Goal: Information Seeking & Learning: Learn about a topic

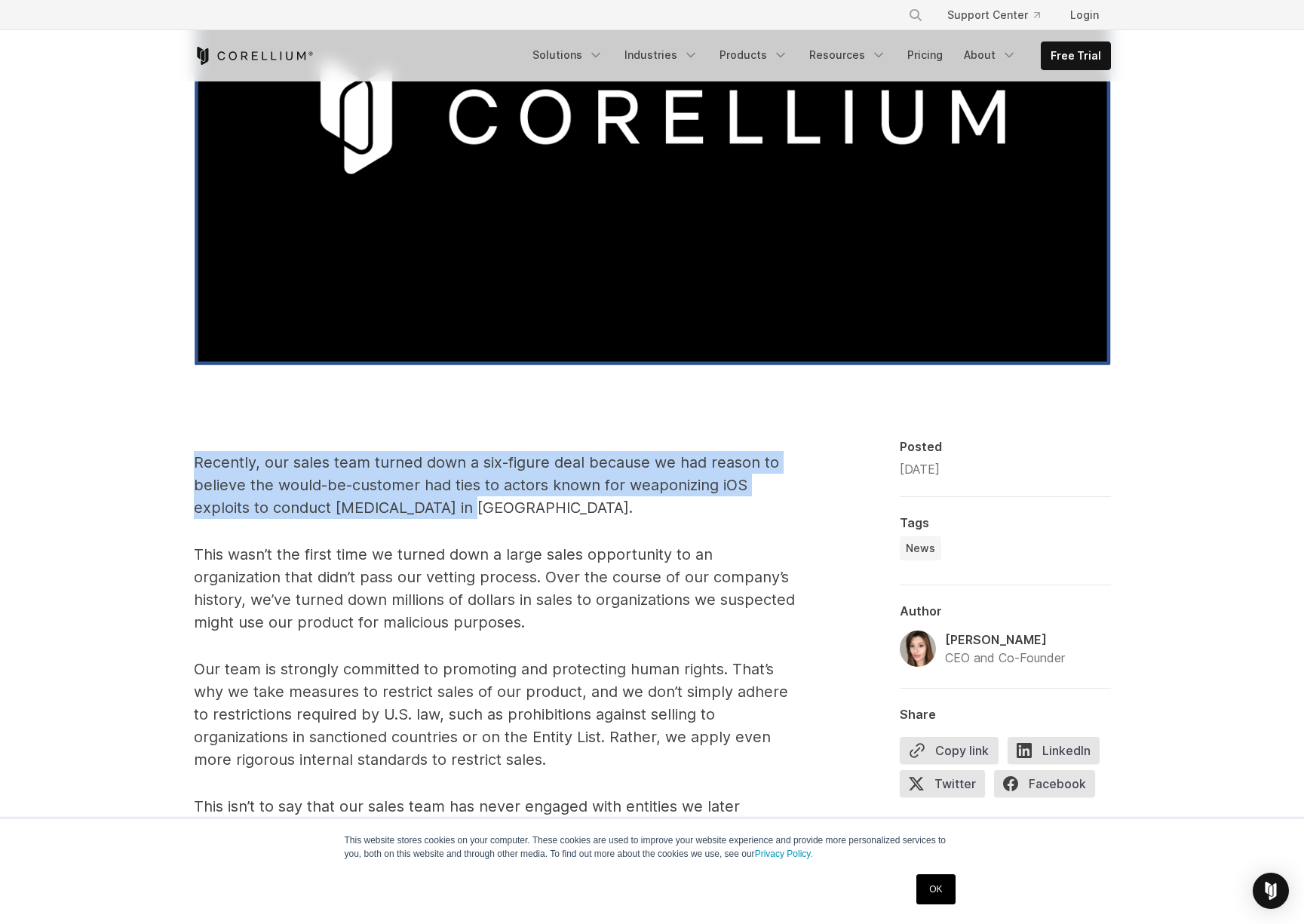
drag, startPoint x: 323, startPoint y: 448, endPoint x: 678, endPoint y: 505, distance: 359.5
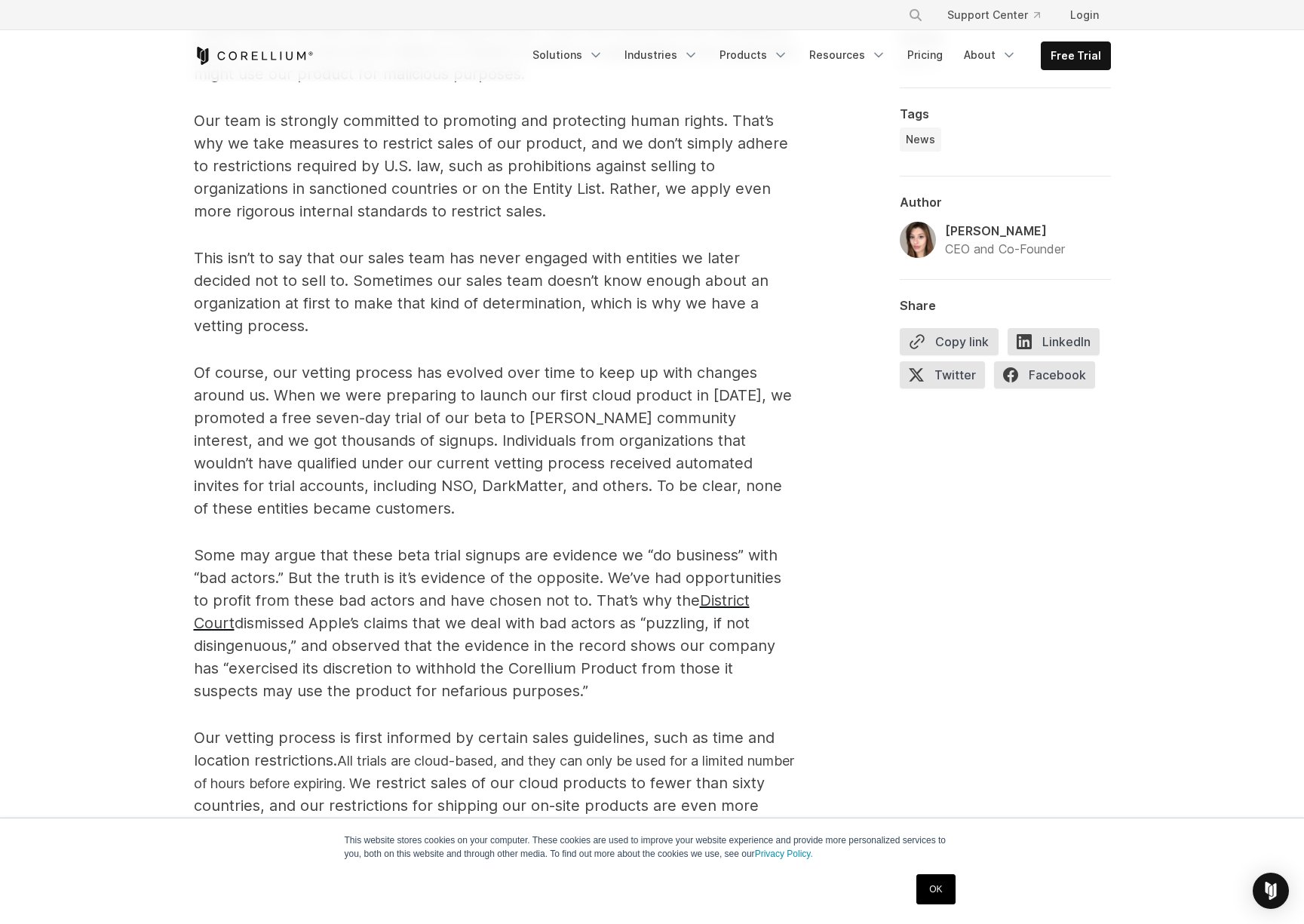
scroll to position [606, 0]
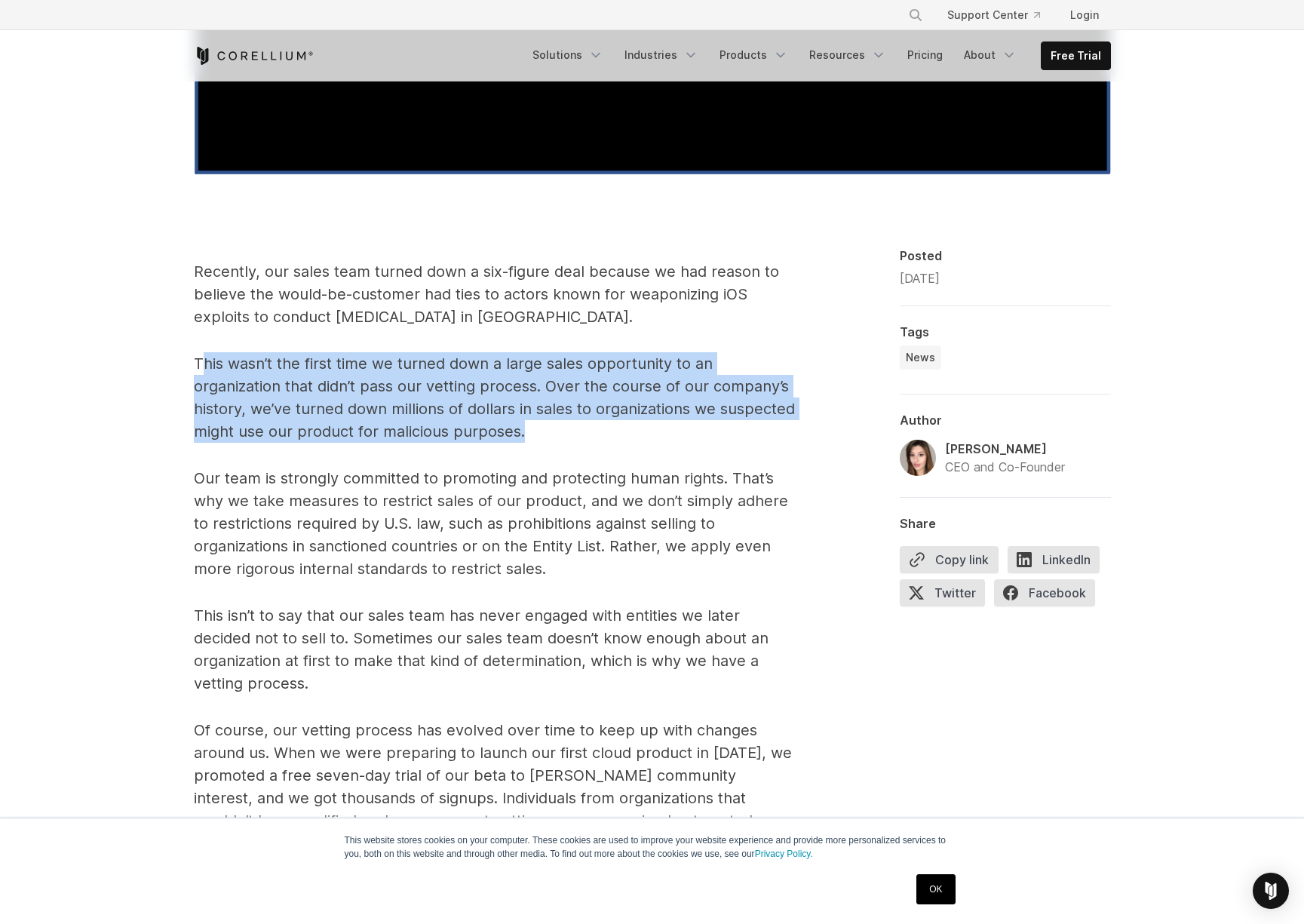
drag, startPoint x: 205, startPoint y: 366, endPoint x: 693, endPoint y: 425, distance: 491.6
click at [693, 425] on p "This wasn’t the first time we turned down a large sales opportunity to an organ…" at bounding box center [495, 397] width 603 height 91
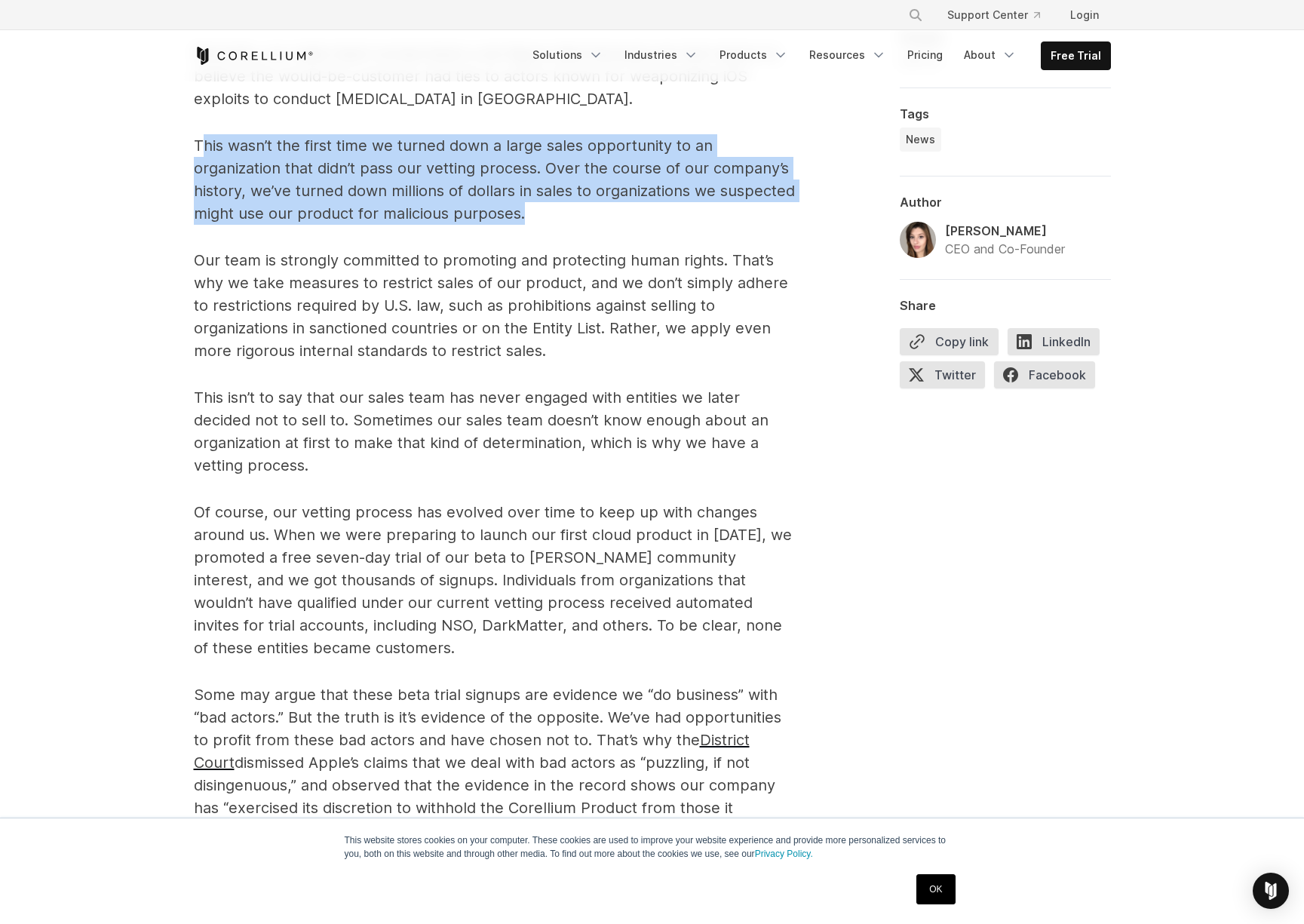
scroll to position [833, 0]
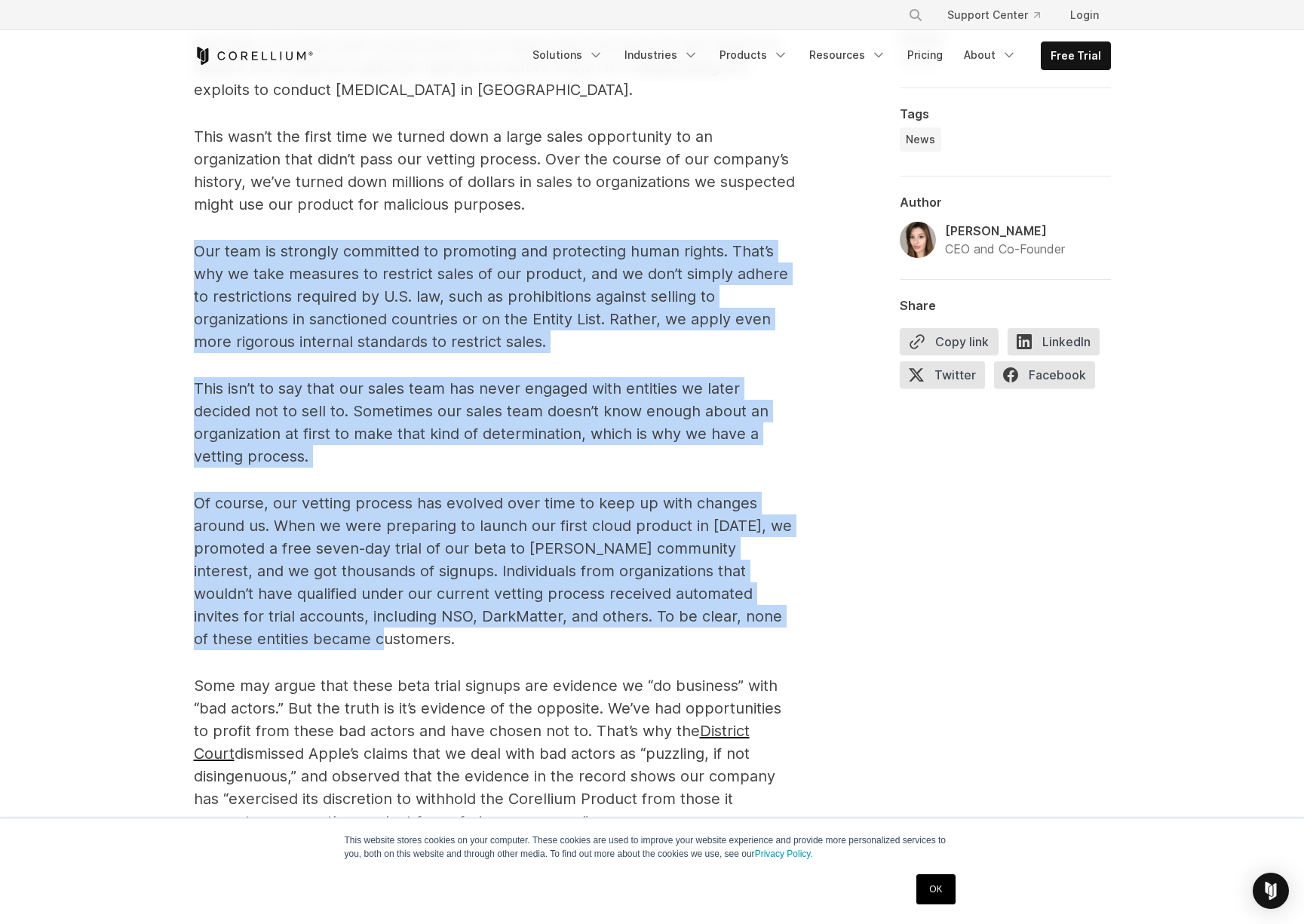
drag, startPoint x: 197, startPoint y: 247, endPoint x: 695, endPoint y: 630, distance: 628.2
click at [695, 630] on span "Recently, our sales team turned down a six-figure deal because we had reason to…" at bounding box center [495, 864] width 603 height 1660
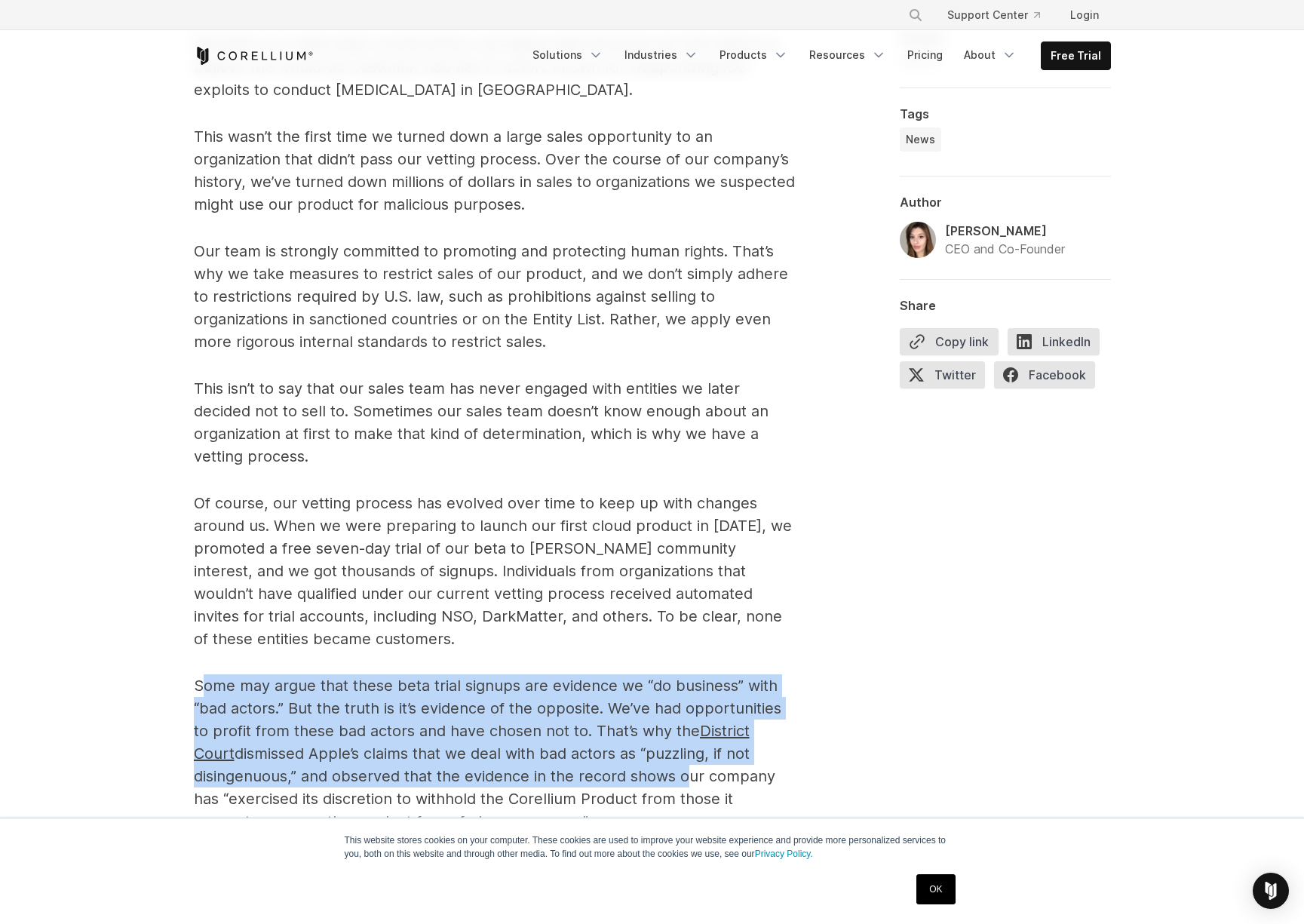
drag, startPoint x: 201, startPoint y: 684, endPoint x: 679, endPoint y: 767, distance: 485.2
click at [679, 767] on p "Some may argue that these beta trial signups are evidence we “do business” with…" at bounding box center [495, 753] width 603 height 159
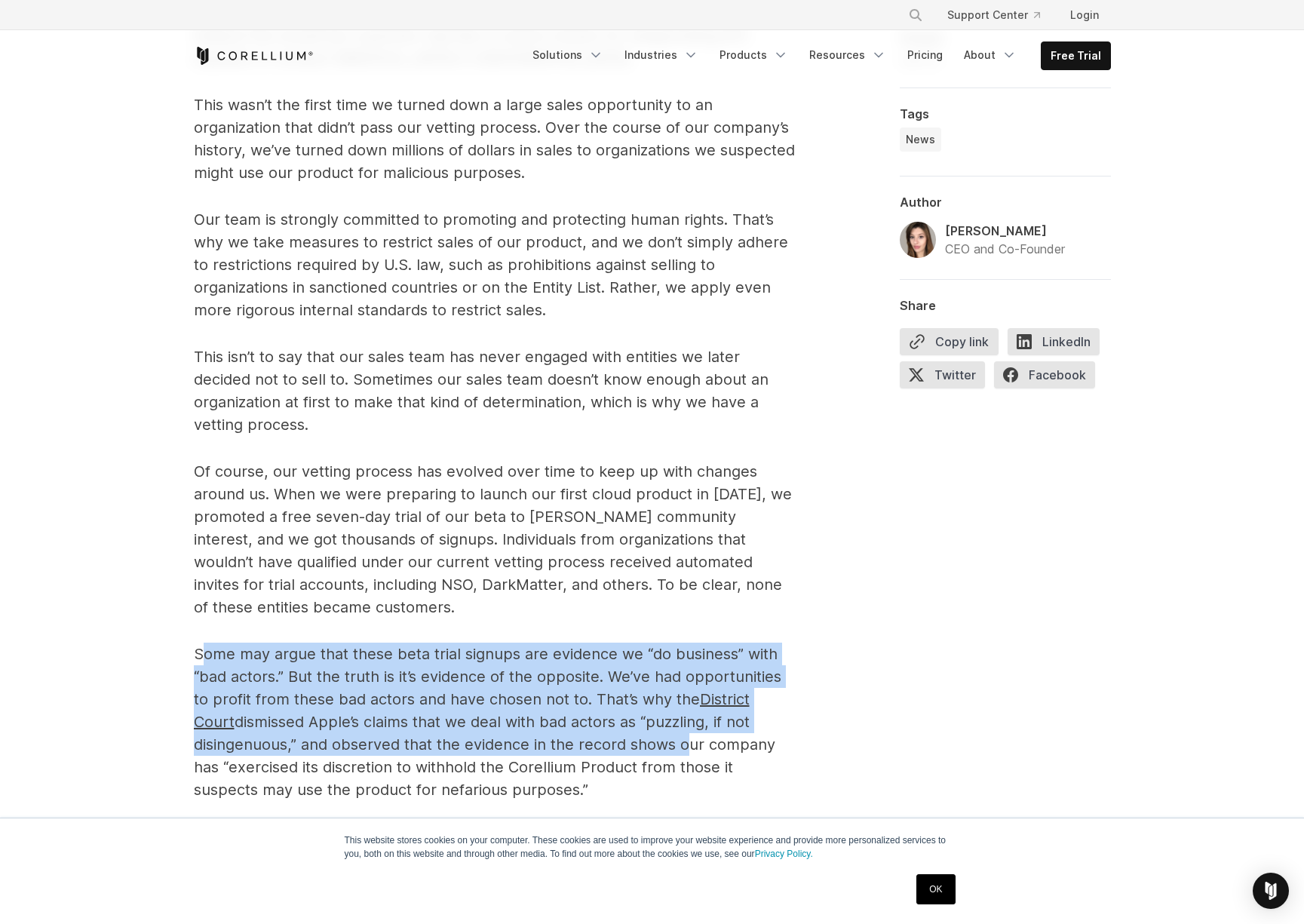
scroll to position [1035, 0]
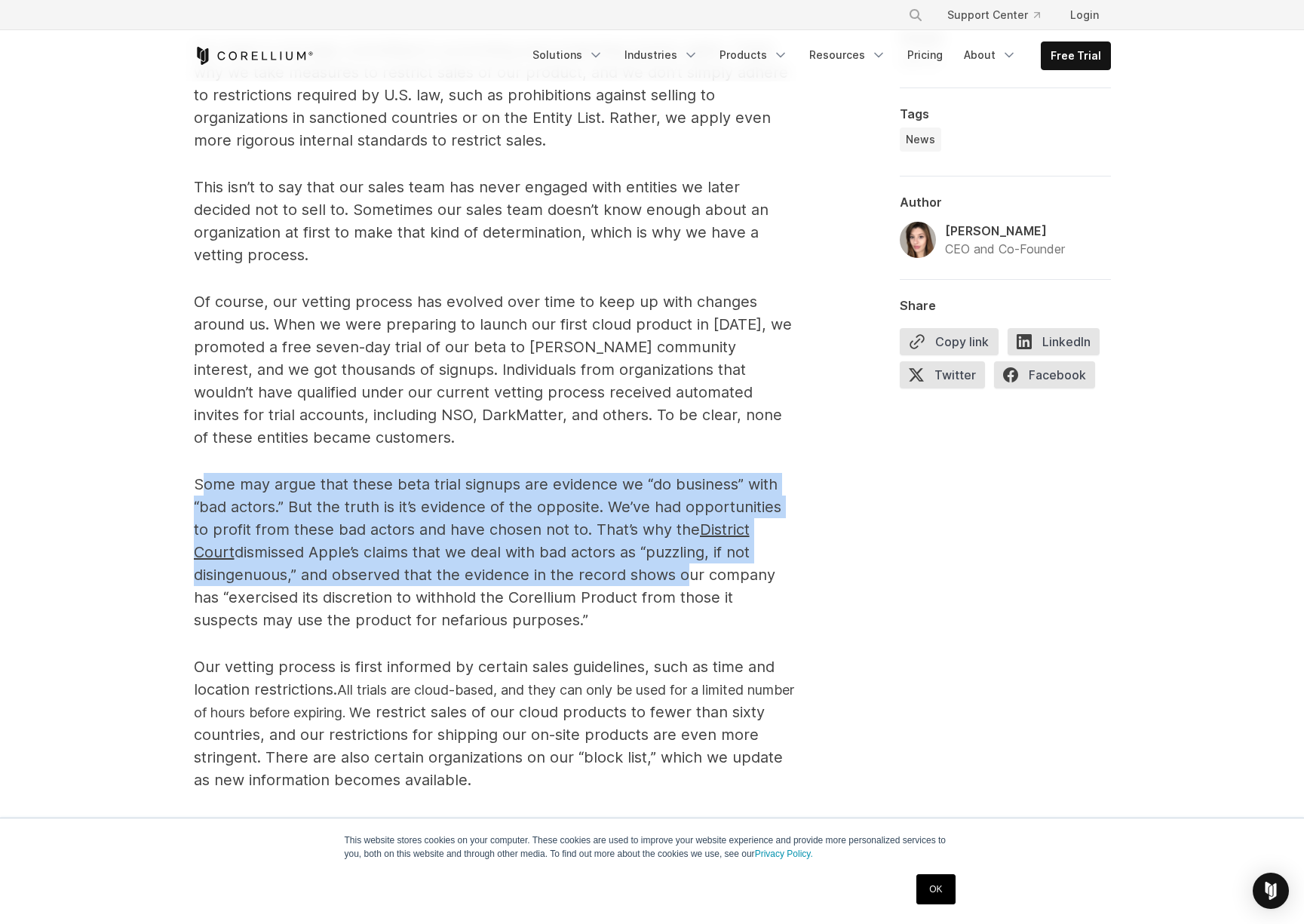
click at [301, 578] on p "Some may argue that these beta trial signups are evidence we “do business” with…" at bounding box center [495, 552] width 603 height 159
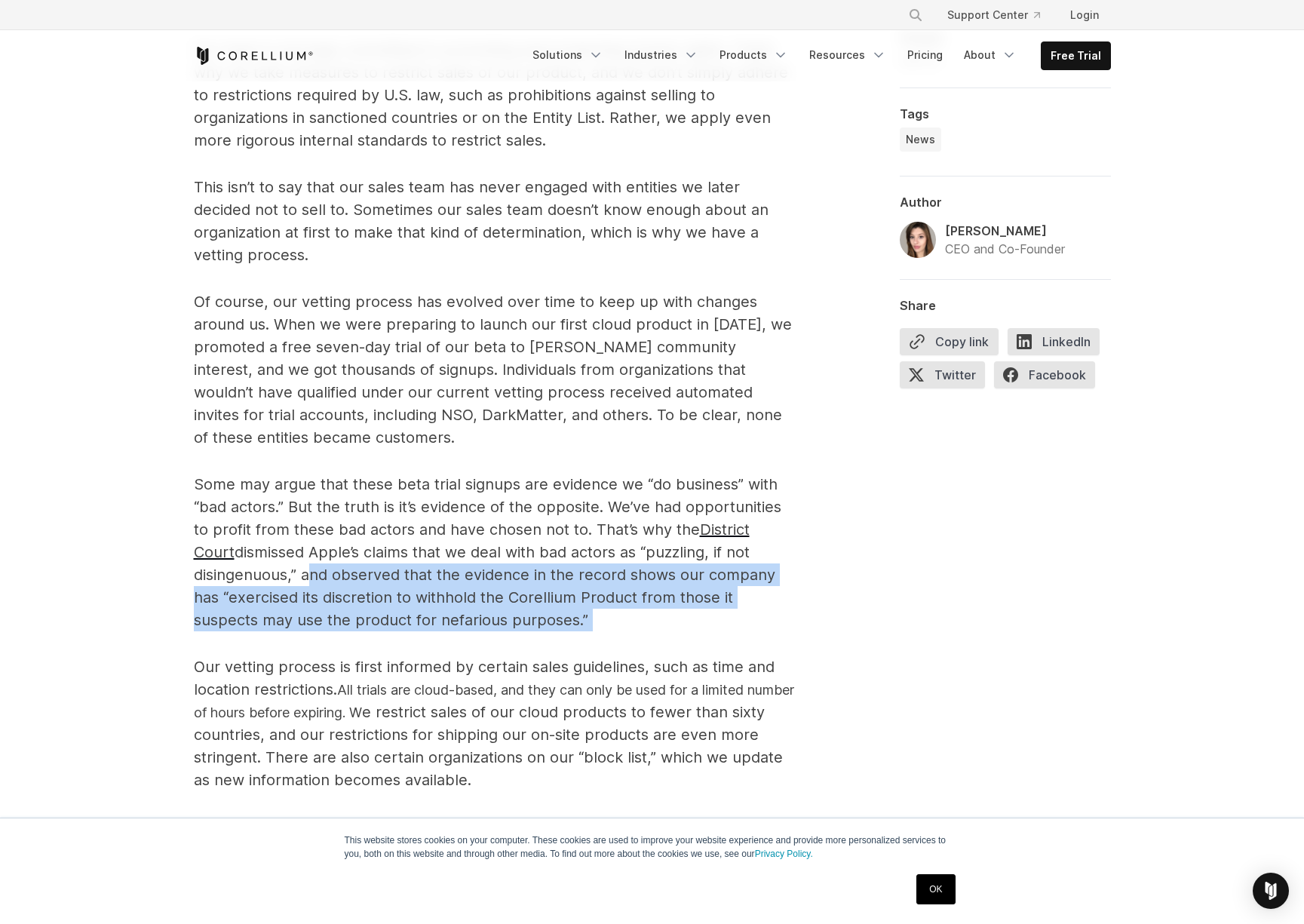
drag, startPoint x: 301, startPoint y: 578, endPoint x: 745, endPoint y: 617, distance: 445.7
click at [745, 617] on p "Some may argue that these beta trial signups are evidence we “do business” with…" at bounding box center [495, 552] width 603 height 159
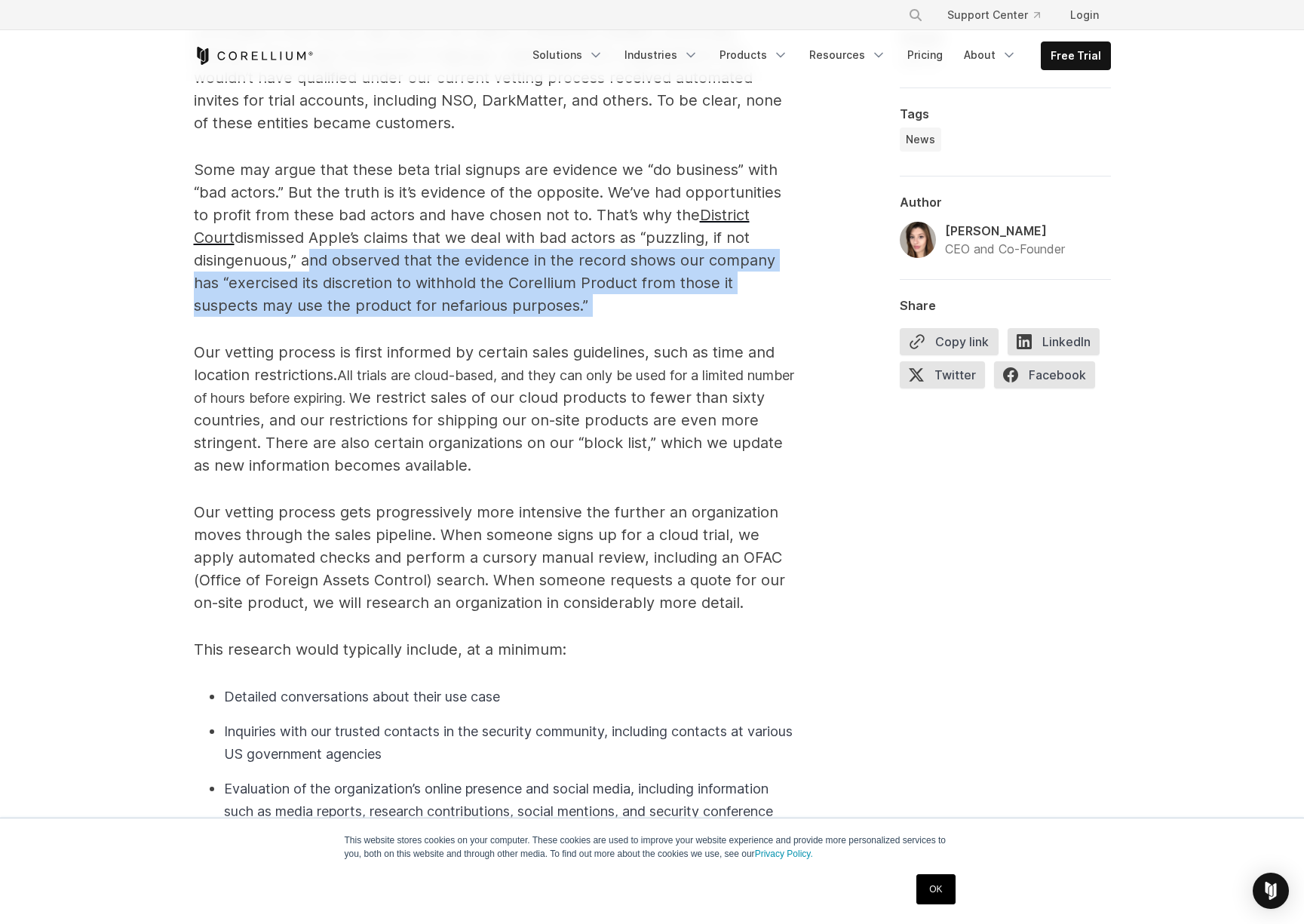
scroll to position [1363, 0]
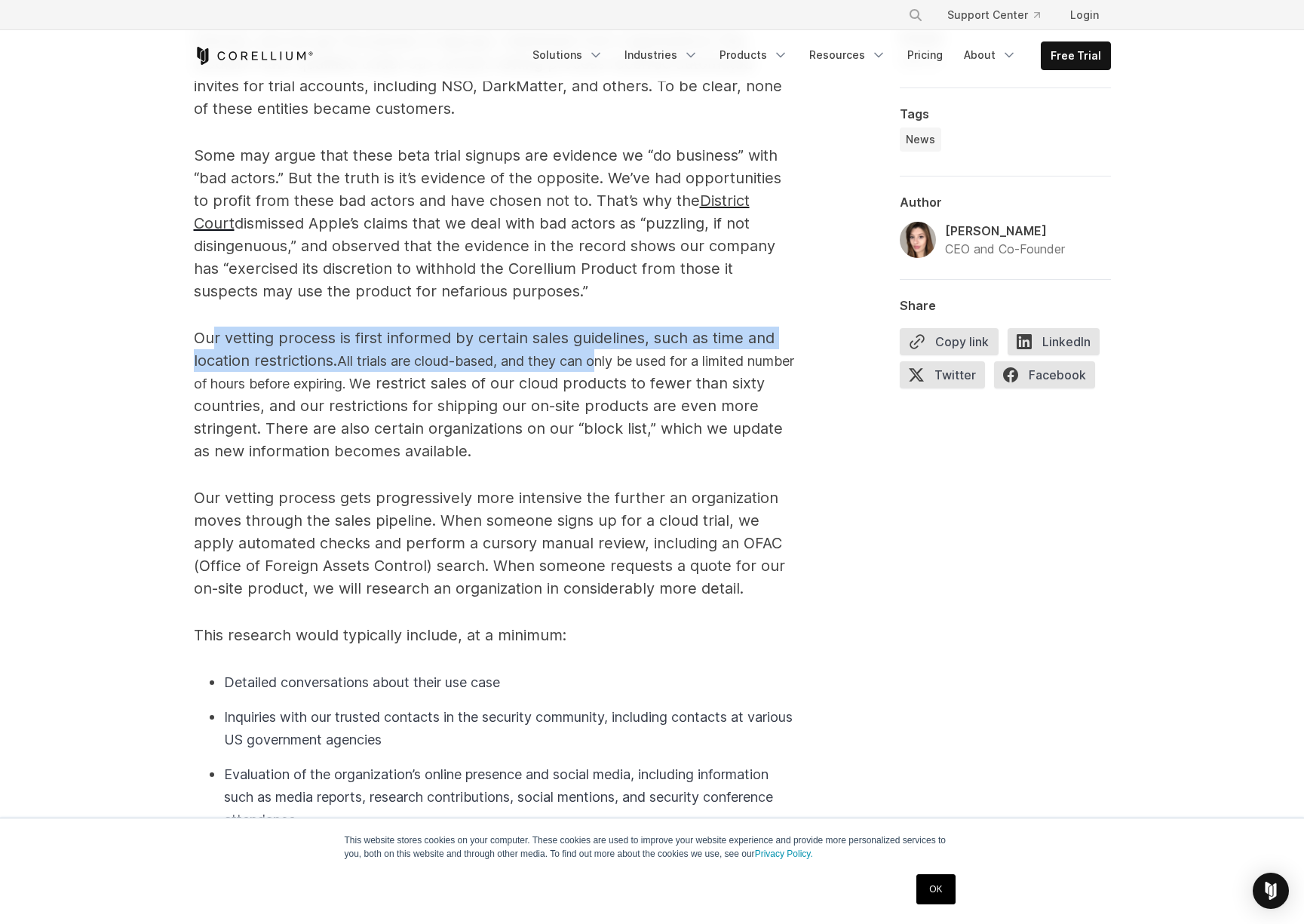
drag, startPoint x: 244, startPoint y: 338, endPoint x: 607, endPoint y: 355, distance: 363.4
click at [607, 355] on p "Our vetting process is first informed by certain sales guidelines, such as time…" at bounding box center [495, 394] width 603 height 136
drag, startPoint x: 310, startPoint y: 500, endPoint x: 715, endPoint y: 588, distance: 414.5
click at [715, 588] on div "Recently, our sales team turned down a six-figure deal because we had reason to…" at bounding box center [653, 387] width 965 height 1793
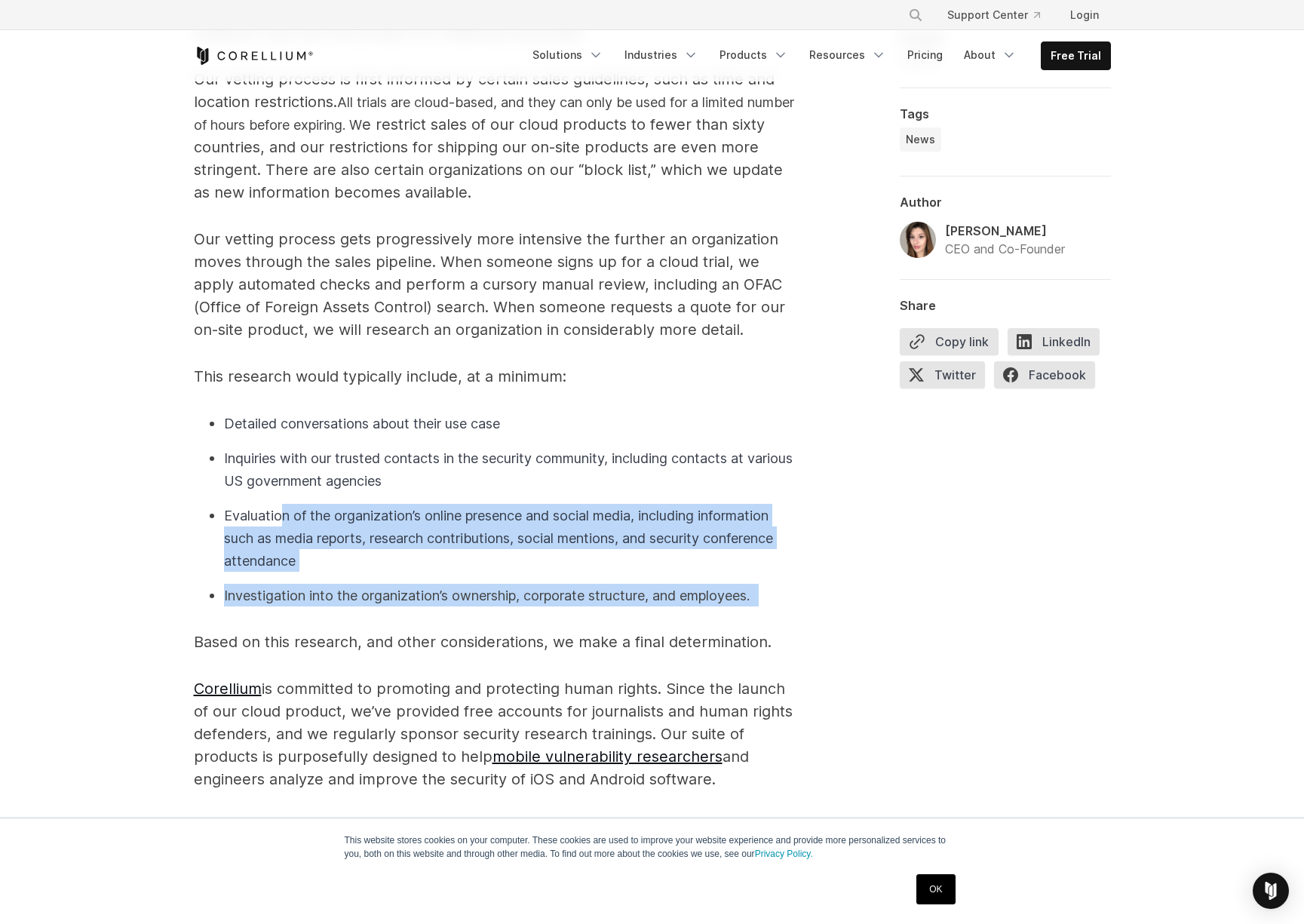
drag, startPoint x: 280, startPoint y: 513, endPoint x: 739, endPoint y: 608, distance: 468.7
click at [739, 608] on span "Recently, our sales team turned down a six-figure deal because we had reason to…" at bounding box center [495, 75] width 603 height 1660
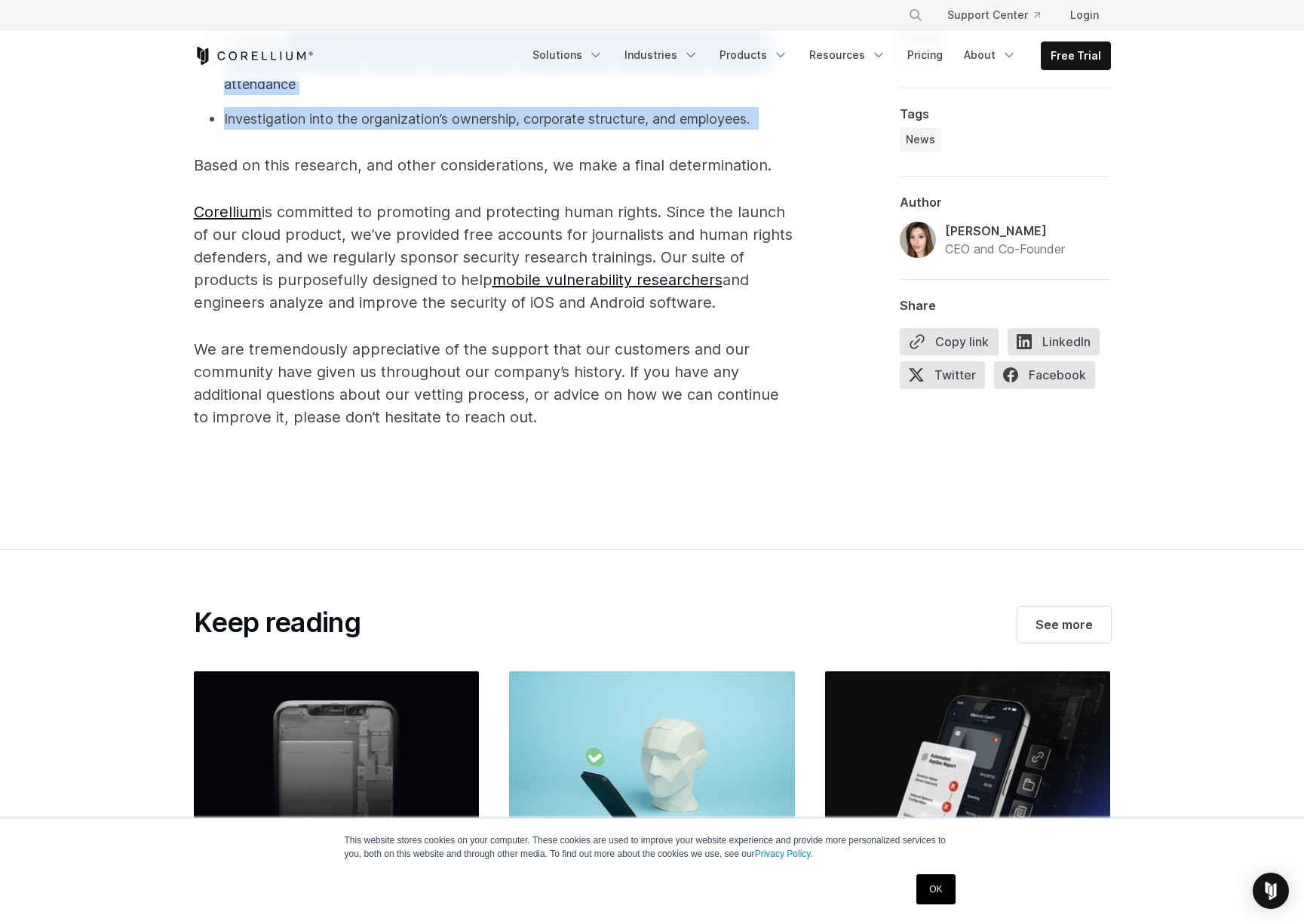
scroll to position [2116, 0]
